Goal: Task Accomplishment & Management: Use online tool/utility

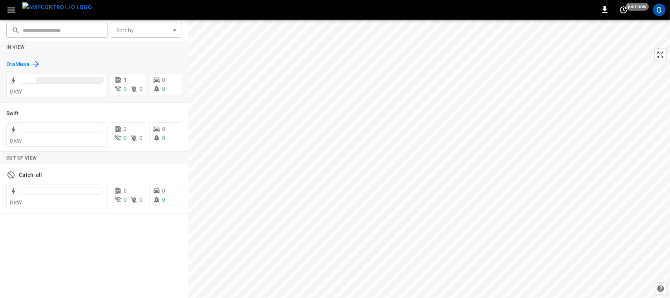
click at [12, 64] on h6 "OtaMesa" at bounding box center [17, 64] width 23 height 9
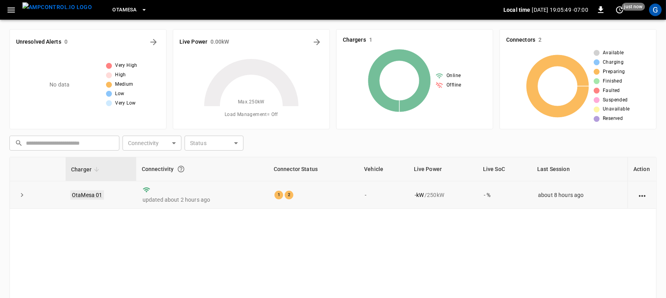
click at [81, 193] on link "OtaMesa 01" at bounding box center [87, 194] width 34 height 9
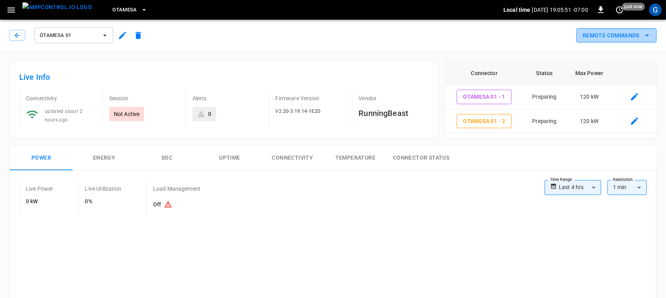
click at [615, 33] on button "Remote Commands" at bounding box center [616, 35] width 80 height 15
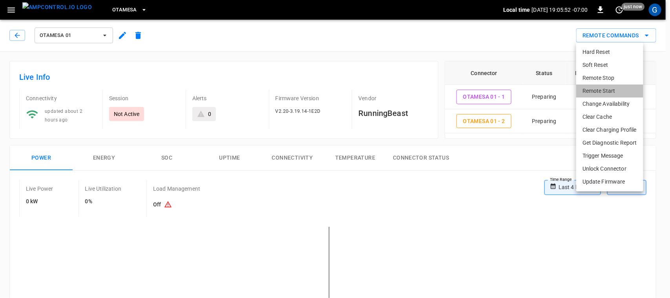
click at [590, 91] on li "Remote Start" at bounding box center [609, 90] width 67 height 13
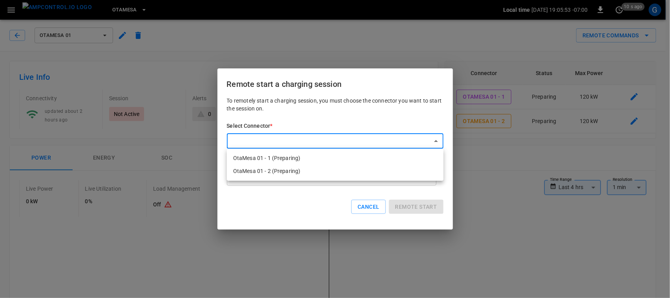
click at [374, 158] on li "OtaMesa 01 - 1 (Preparing)" at bounding box center [335, 158] width 217 height 13
type input "**********"
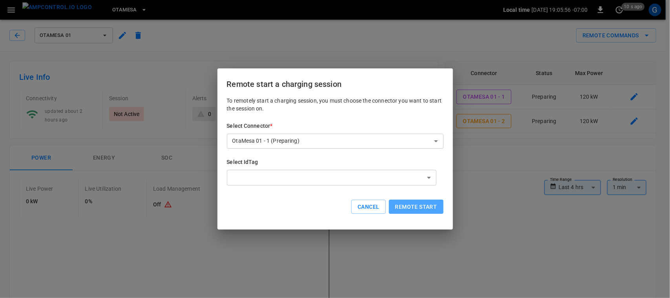
click at [410, 205] on button "Remote start" at bounding box center [416, 206] width 55 height 15
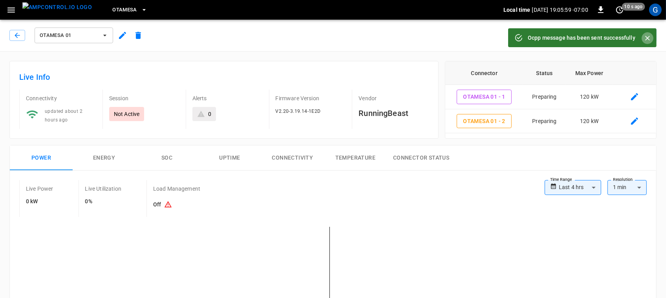
click at [649, 37] on icon "Close" at bounding box center [648, 38] width 8 height 8
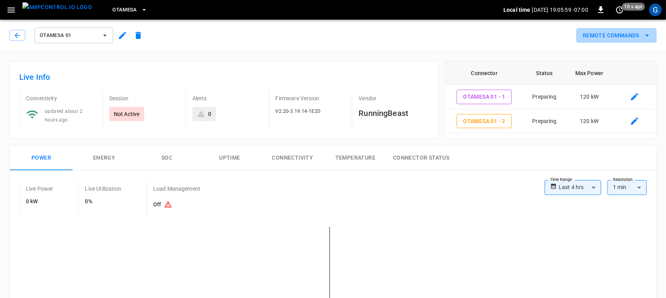
click at [649, 37] on icon "remote commands options" at bounding box center [646, 35] width 9 height 9
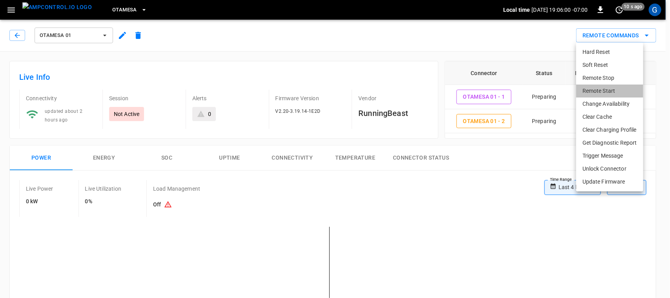
click at [617, 86] on li "Remote Start" at bounding box center [609, 90] width 67 height 13
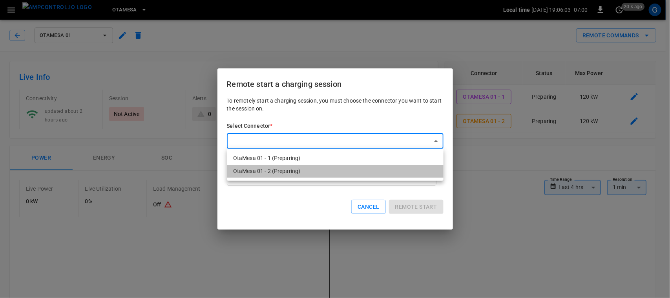
click at [300, 169] on li "OtaMesa 01 - 2 (Preparing)" at bounding box center [335, 171] width 217 height 13
type input "**********"
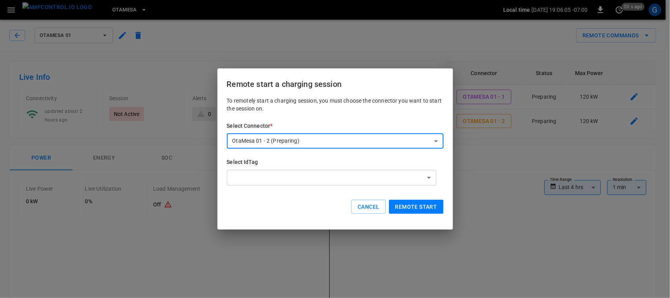
click at [403, 212] on button "Remote start" at bounding box center [416, 206] width 55 height 15
